Goal: Task Accomplishment & Management: Use online tool/utility

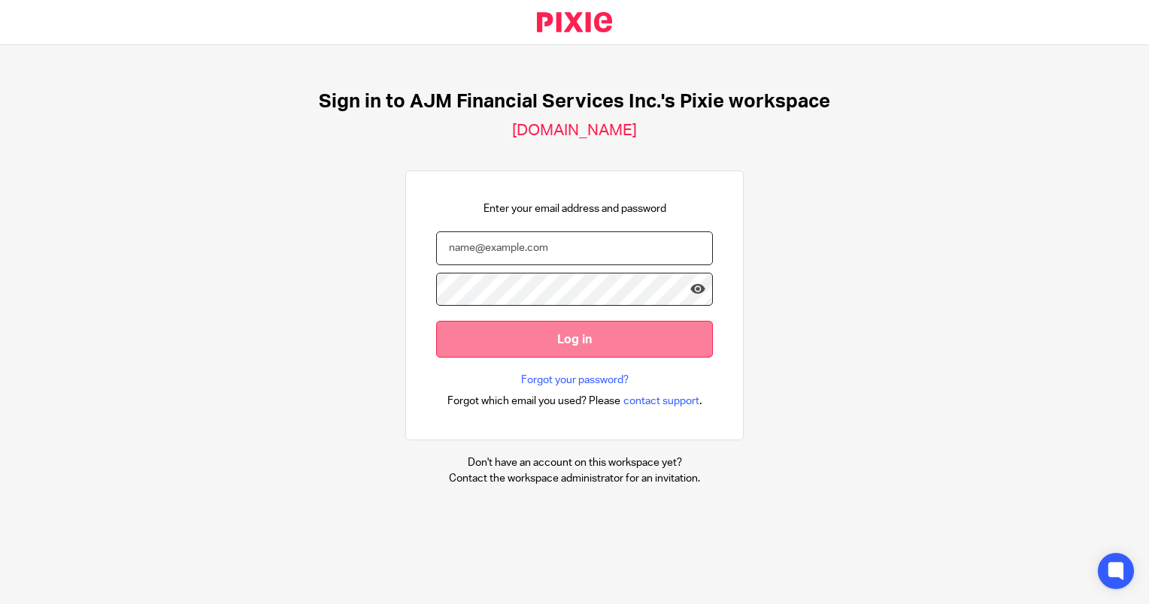
type input "[EMAIL_ADDRESS][DOMAIN_NAME]"
click at [512, 356] on input "Log in" at bounding box center [574, 339] width 277 height 37
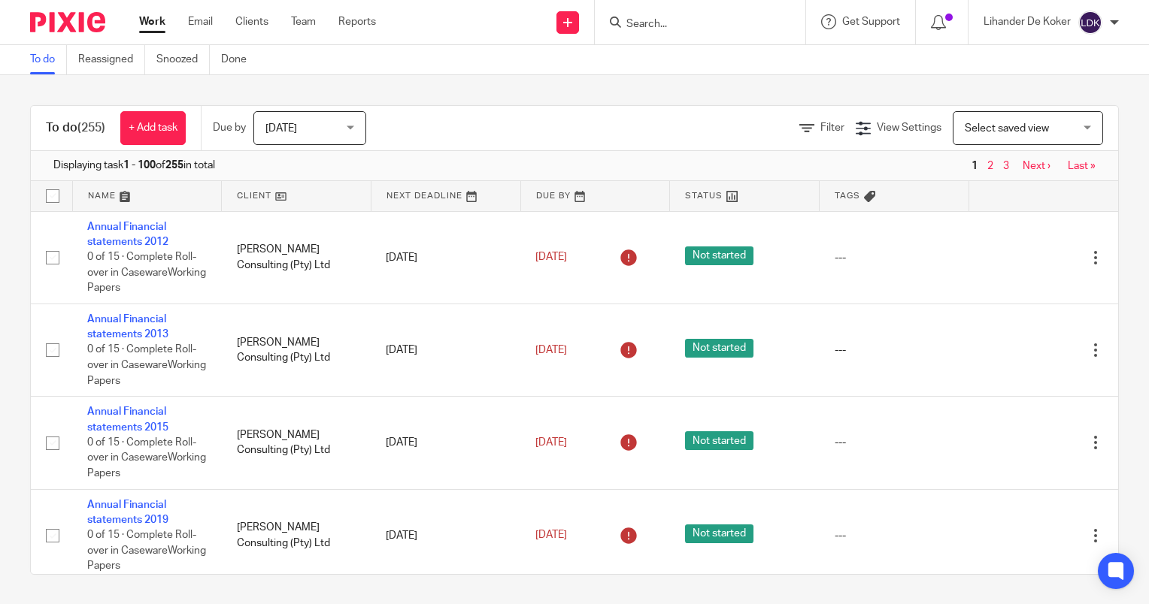
click at [323, 134] on span "Today" at bounding box center [305, 128] width 80 height 32
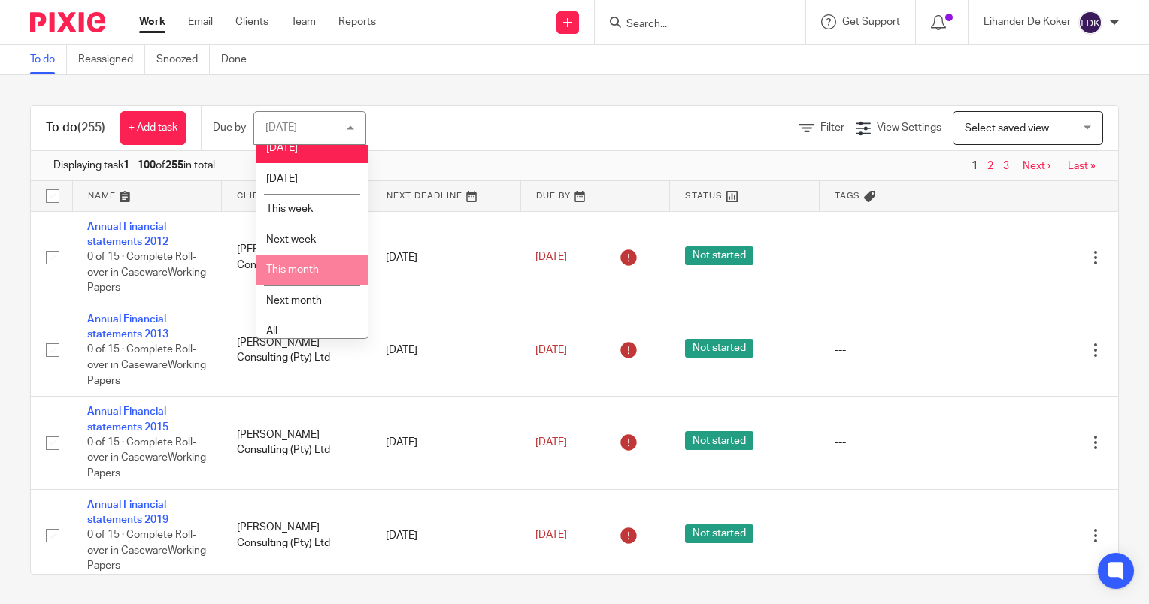
scroll to position [22, 0]
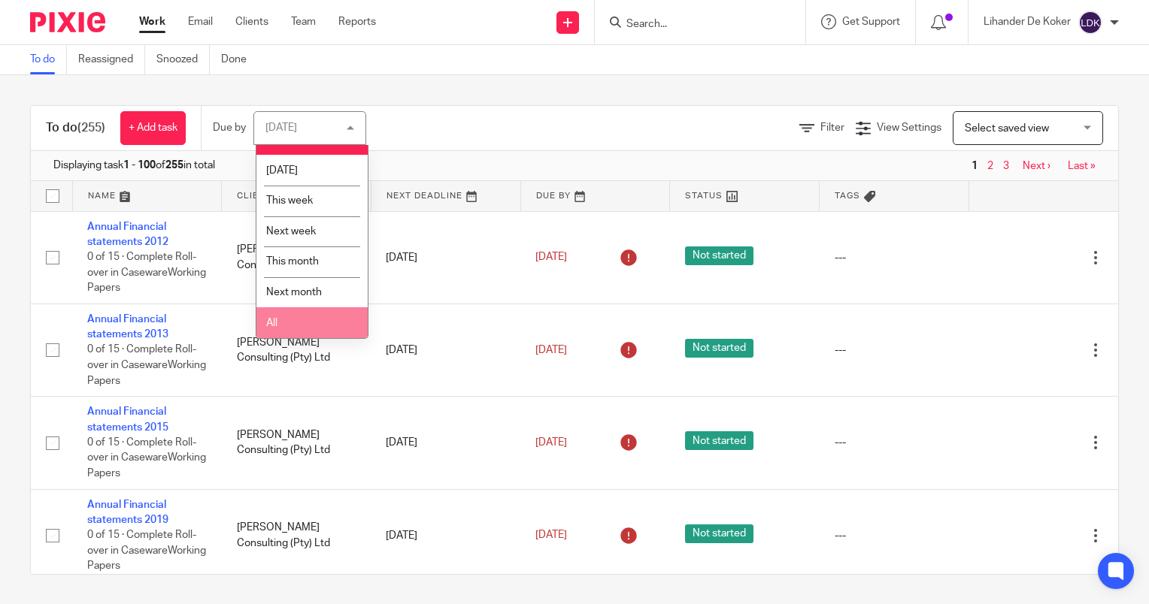
click at [309, 316] on li "All" at bounding box center [311, 322] width 111 height 31
